Goal: Information Seeking & Learning: Find specific fact

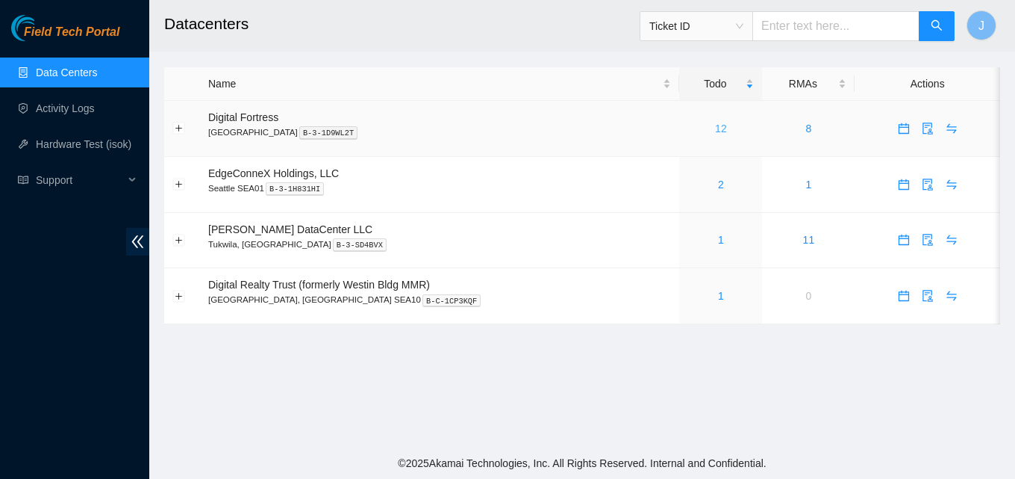
click at [715, 127] on link "12" at bounding box center [721, 128] width 12 height 12
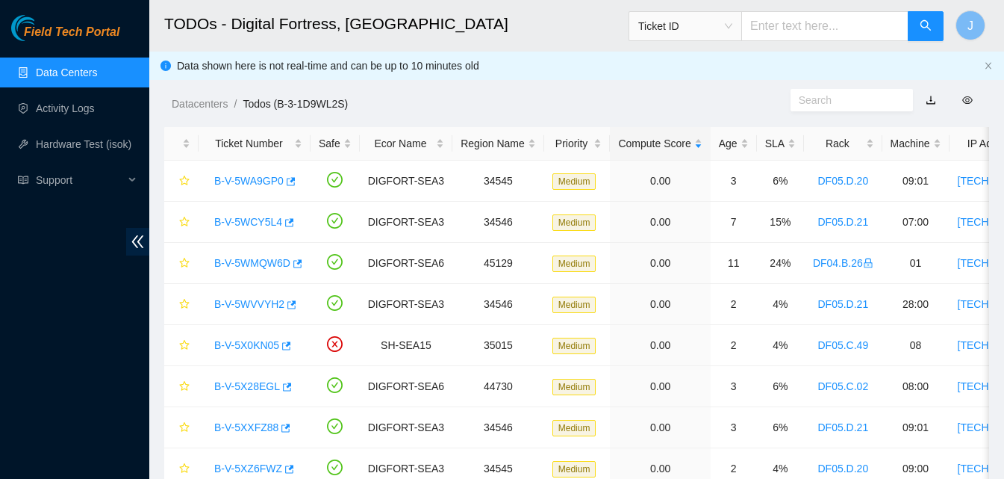
click at [49, 75] on link "Data Centers" at bounding box center [66, 72] width 61 height 12
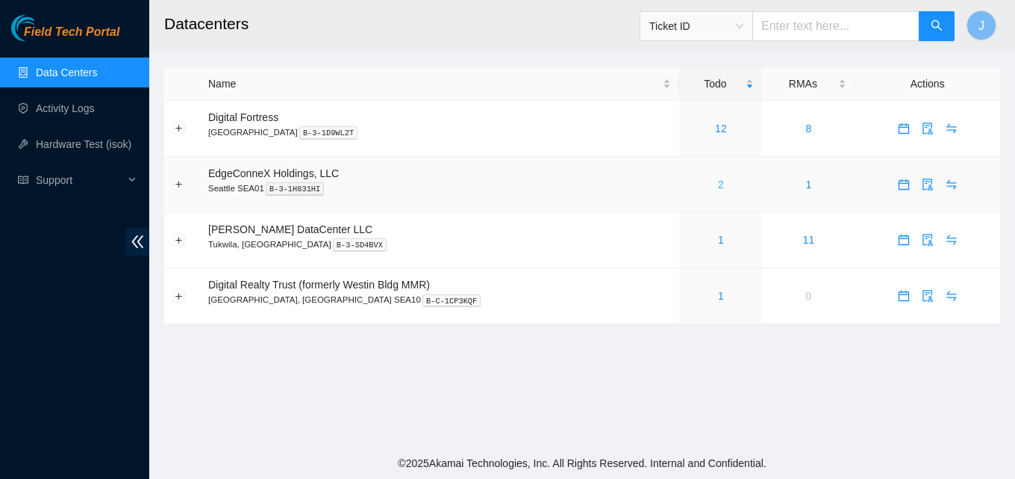
click at [718, 184] on link "2" at bounding box center [721, 184] width 6 height 12
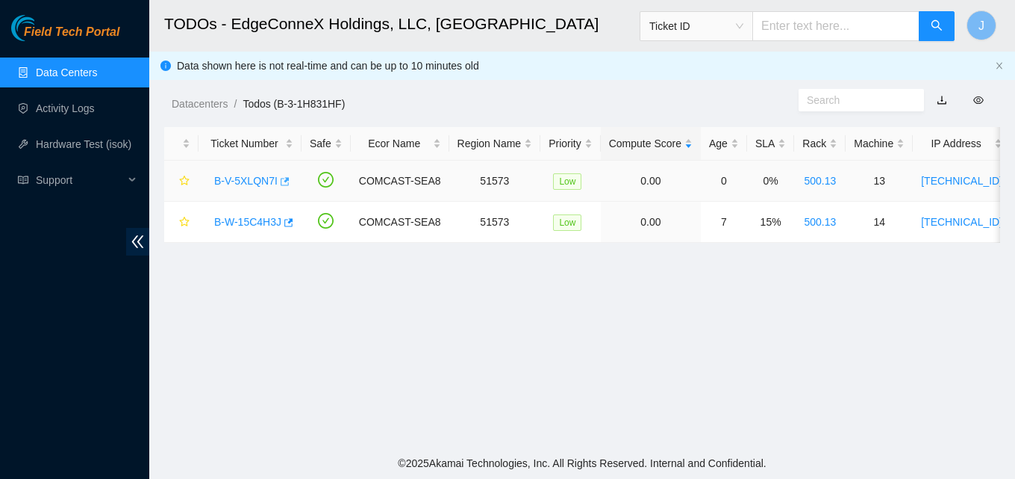
click at [284, 182] on icon "button" at bounding box center [283, 181] width 10 height 10
click at [97, 78] on link "Data Centers" at bounding box center [66, 72] width 61 height 12
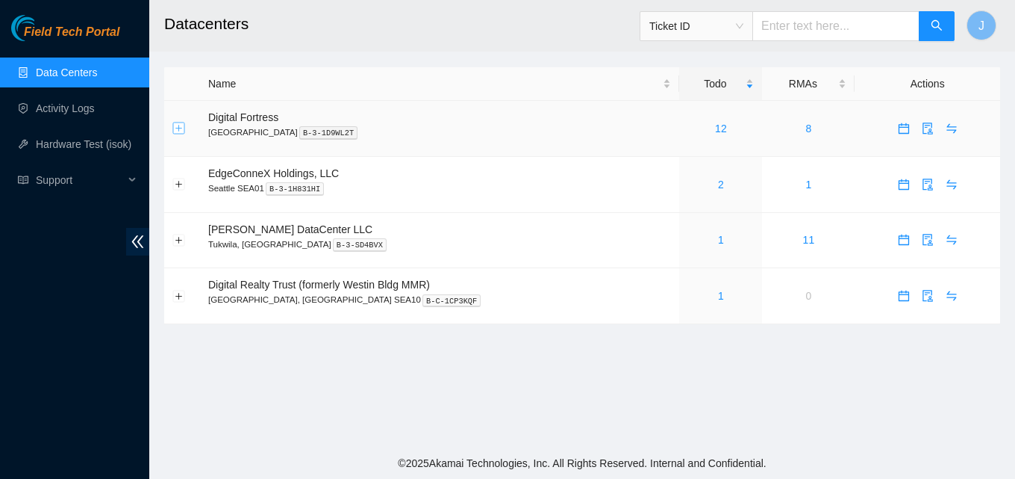
click at [179, 129] on button "Expand row" at bounding box center [179, 128] width 12 height 12
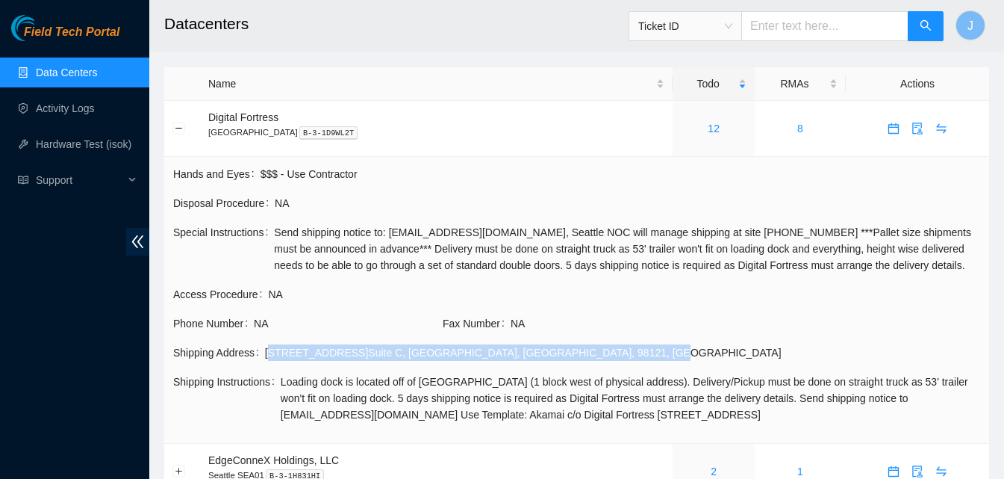
drag, startPoint x: 265, startPoint y: 351, endPoint x: 511, endPoint y: 358, distance: 246.5
click at [511, 358] on div "3101 Western Ave Suite C , Seattle , WA , 98121 , USA" at bounding box center [622, 352] width 715 height 16
copy div "3101 Western Ave Suite C , Seattle , WA , 98121 , USA"
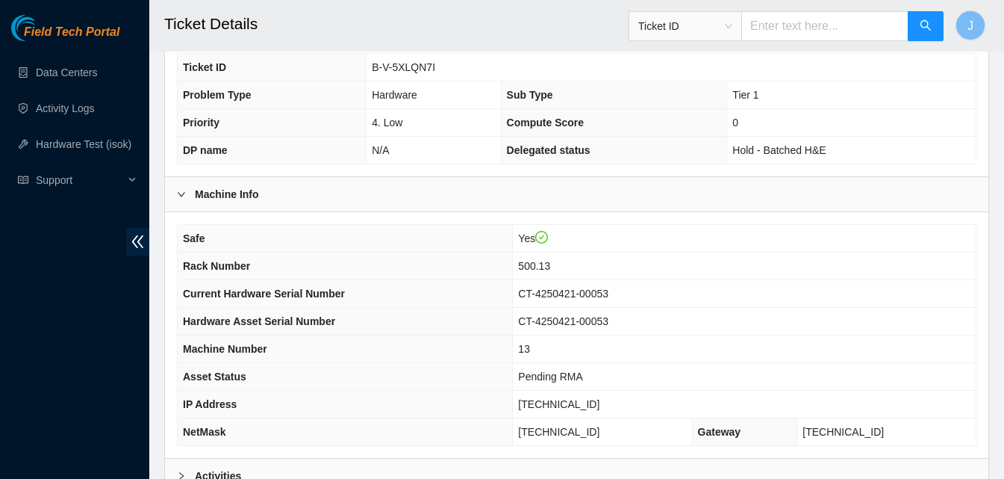
scroll to position [478, 0]
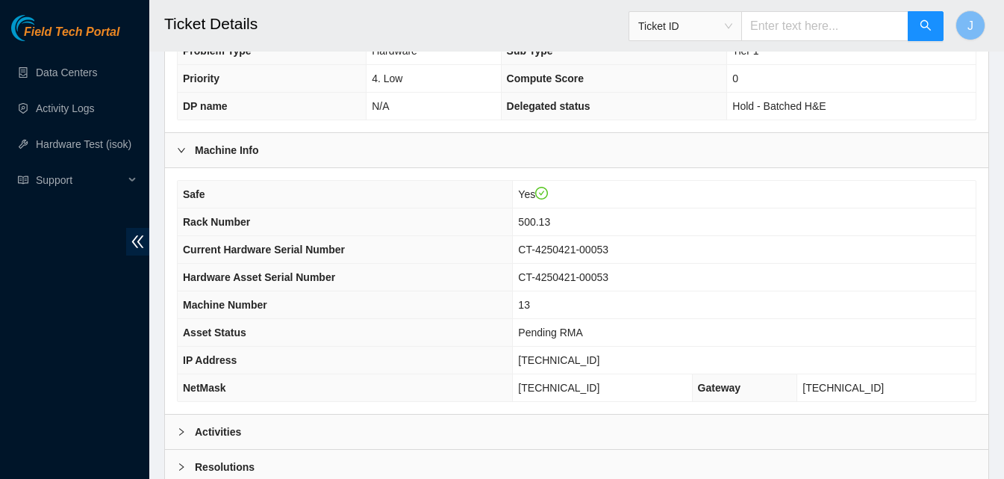
click at [384, 425] on div "Activities" at bounding box center [576, 431] width 823 height 34
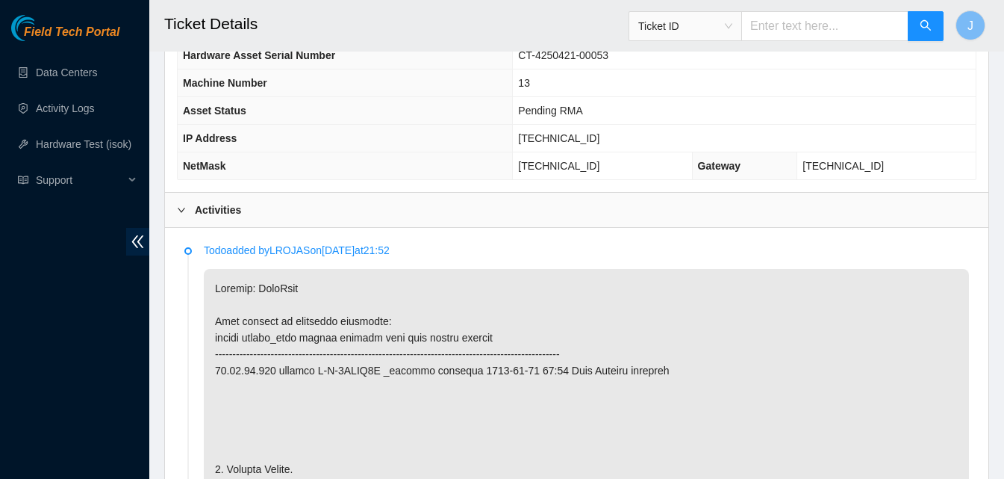
scroll to position [729, 0]
